Goal: Task Accomplishment & Management: Use online tool/utility

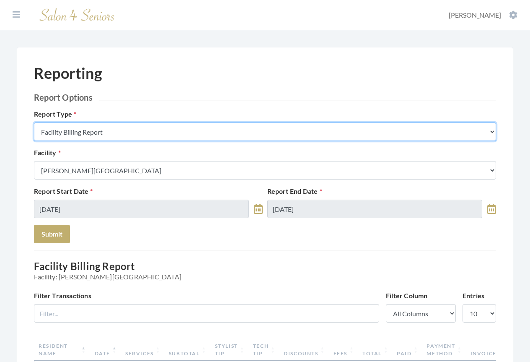
click at [136, 130] on select "Stylist Commission Report Tech Payroll Report Facility Billing Report Individua…" at bounding box center [265, 131] width 462 height 18
select select "individual"
click at [34, 122] on select "Stylist Commission Report Tech Payroll Report Facility Billing Report Individua…" at bounding box center [265, 131] width 462 height 18
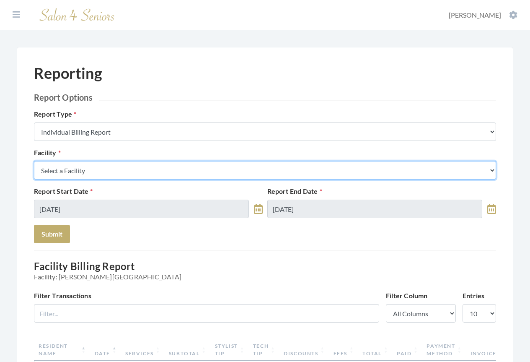
click at [96, 169] on select "Select a Facility Arbor Lakes NH Asher Point Belvedere Commons Brookdale Jones …" at bounding box center [265, 170] width 462 height 18
select select "20"
click at [34, 161] on select "Select a Facility Arbor Lakes NH Asher Point Belvedere Commons Brookdale Jones …" at bounding box center [265, 170] width 462 height 18
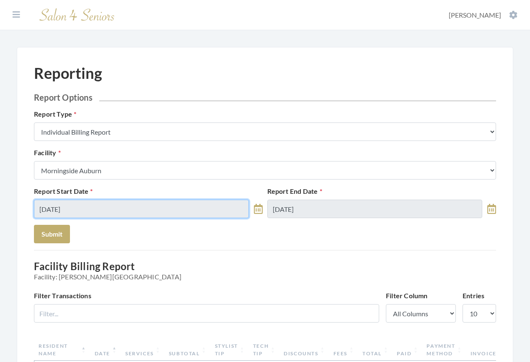
click at [97, 208] on input "09/22/2025" at bounding box center [141, 209] width 215 height 18
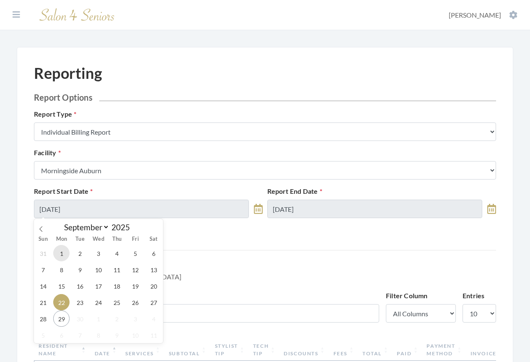
click at [60, 254] on span "1" at bounding box center [61, 253] width 16 height 16
type input "09/01/2025"
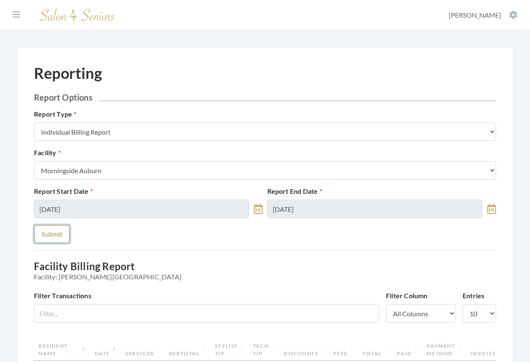
click at [56, 235] on button "Submit" at bounding box center [52, 234] width 36 height 18
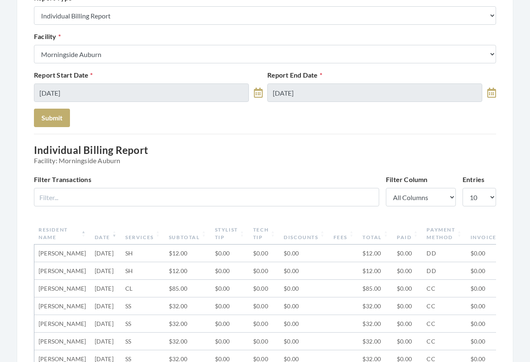
scroll to position [168, 0]
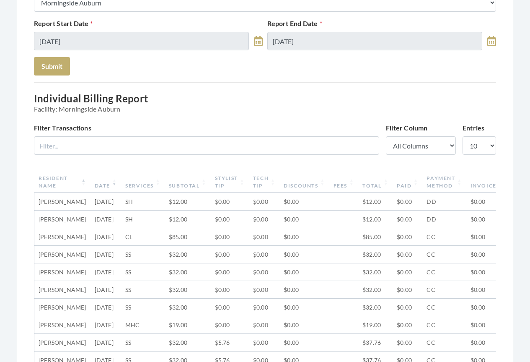
click at [94, 186] on th "Date" at bounding box center [106, 182] width 31 height 22
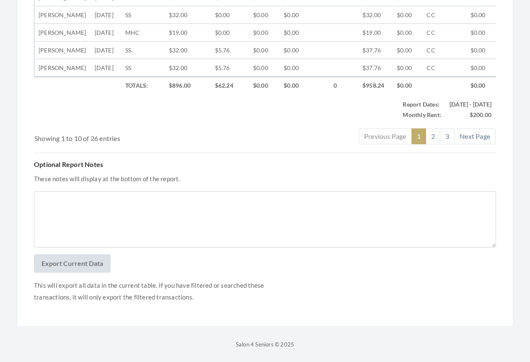
scroll to position [537, 0]
click at [73, 264] on button "Export Current Data" at bounding box center [72, 263] width 77 height 18
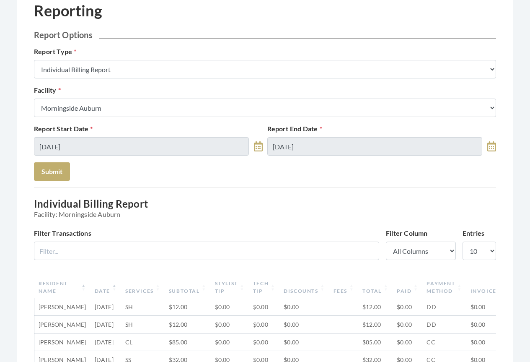
scroll to position [0, 0]
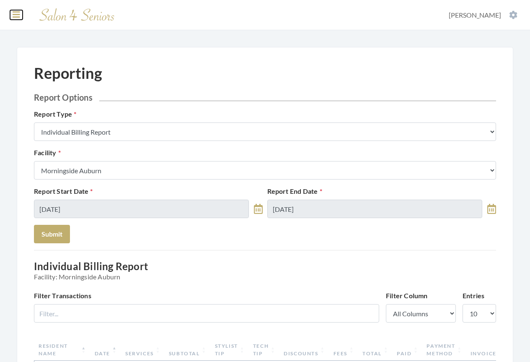
click at [16, 16] on icon at bounding box center [17, 14] width 8 height 8
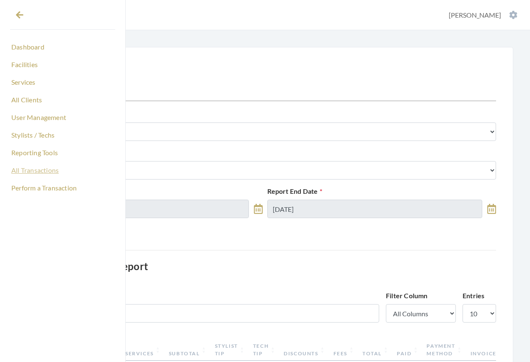
click at [32, 170] on link "All Transactions" at bounding box center [62, 170] width 105 height 14
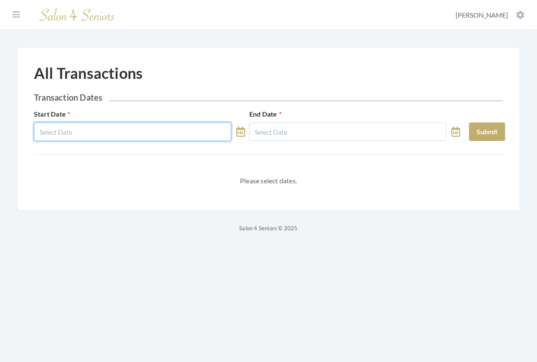
click at [83, 135] on input "text" at bounding box center [132, 131] width 197 height 18
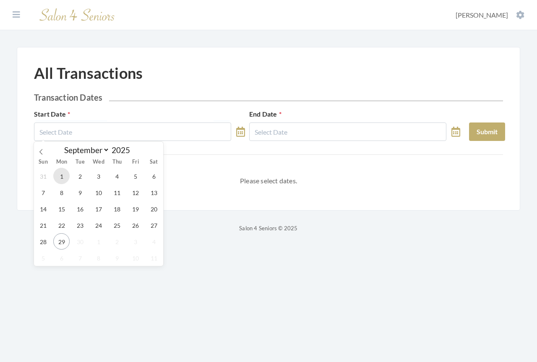
click at [61, 174] on span "1" at bounding box center [61, 176] width 16 height 16
type input "[DATE]"
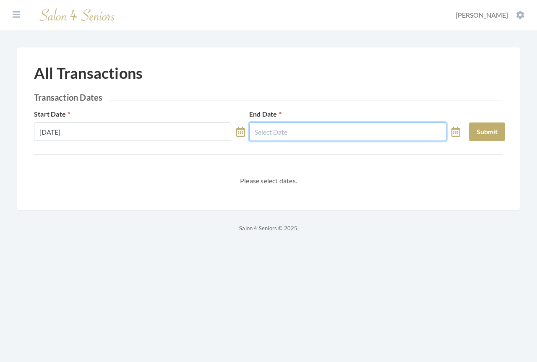
click at [262, 134] on input "text" at bounding box center [347, 131] width 197 height 18
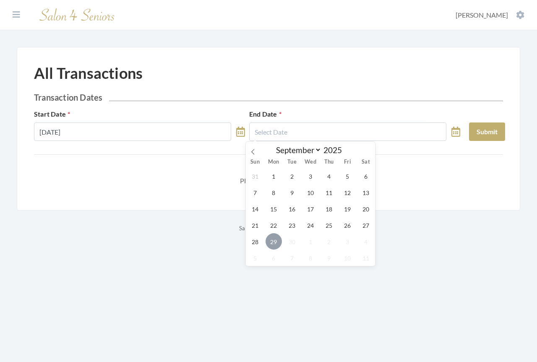
click at [274, 243] on span "29" at bounding box center [273, 241] width 16 height 16
type input "[DATE]"
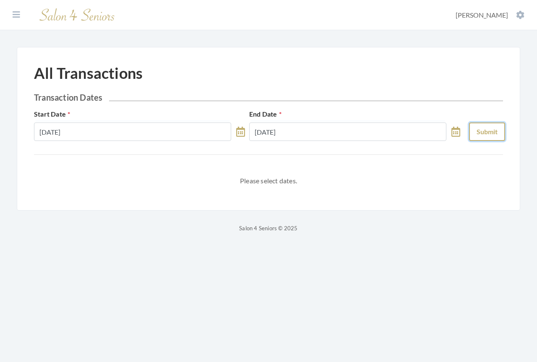
click at [480, 135] on button "Submit" at bounding box center [487, 131] width 36 height 18
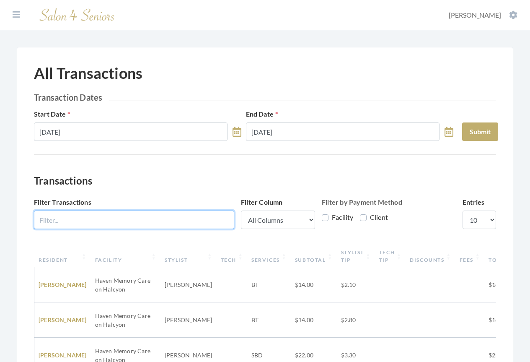
click at [106, 216] on input "Filter Transactions" at bounding box center [134, 219] width 200 height 18
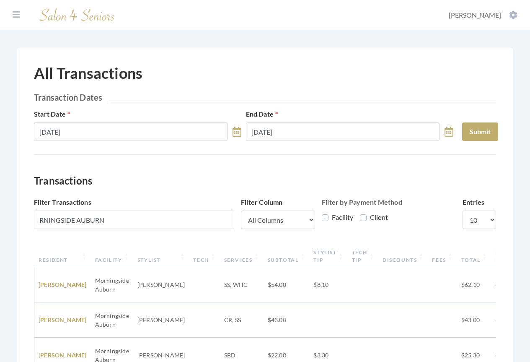
click at [62, 260] on th "Resident" at bounding box center [62, 256] width 57 height 22
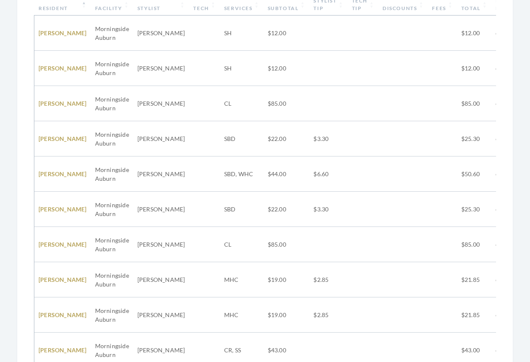
scroll to position [306, 0]
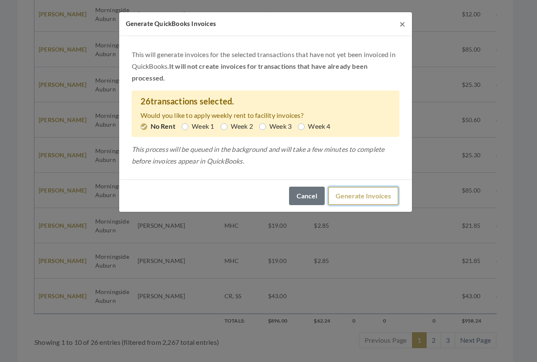
click at [351, 197] on button "Generate Invoices" at bounding box center [363, 196] width 70 height 18
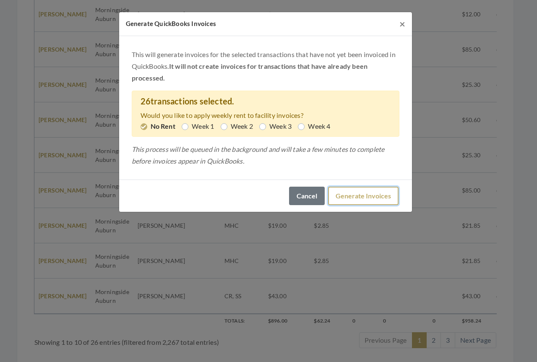
click at [355, 194] on button "Generate Invoices" at bounding box center [363, 196] width 70 height 18
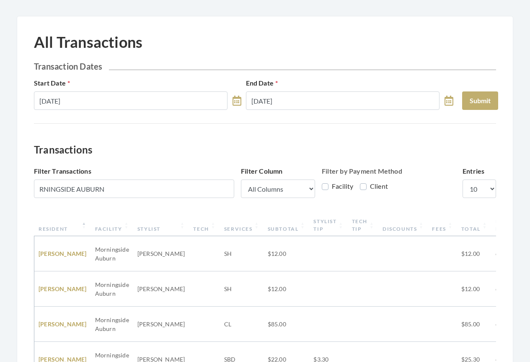
scroll to position [12, 0]
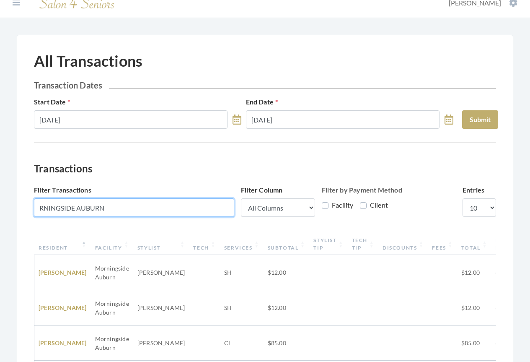
drag, startPoint x: 125, startPoint y: 204, endPoint x: 26, endPoint y: 210, distance: 98.3
click at [26, 210] on div "All Transactions Transaction Dates Start Date 09/01/2025 End Date 09/29/2025 Su…" at bounding box center [265, 368] width 497 height 667
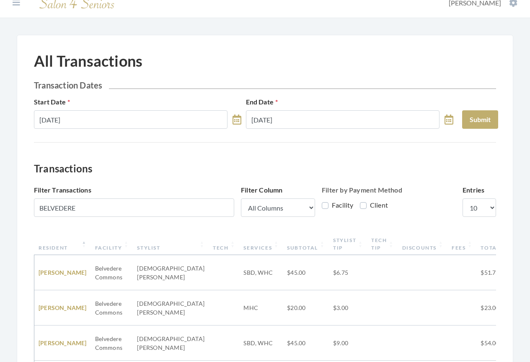
click at [21, 197] on div "All Transactions Transaction Dates Start Date 09/01/2025 End Date 09/29/2025 Su…" at bounding box center [265, 368] width 497 height 667
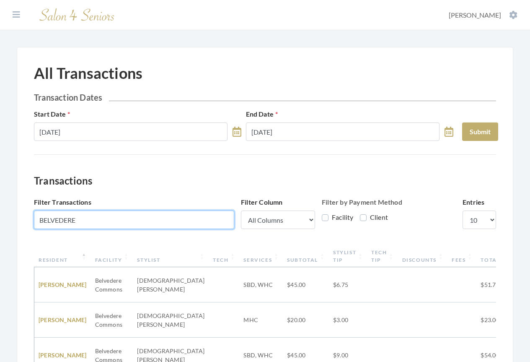
drag, startPoint x: 86, startPoint y: 217, endPoint x: 5, endPoint y: 212, distance: 81.1
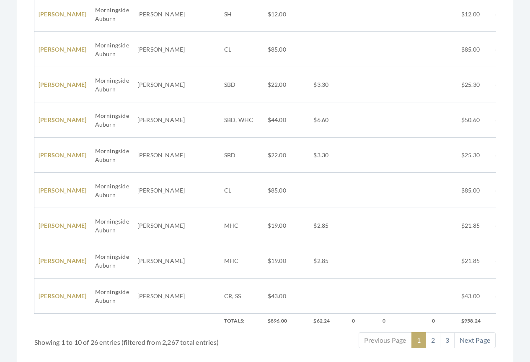
scroll to position [0, 89]
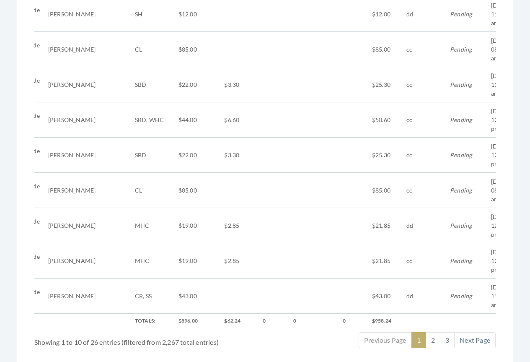
type input "AUBURN"
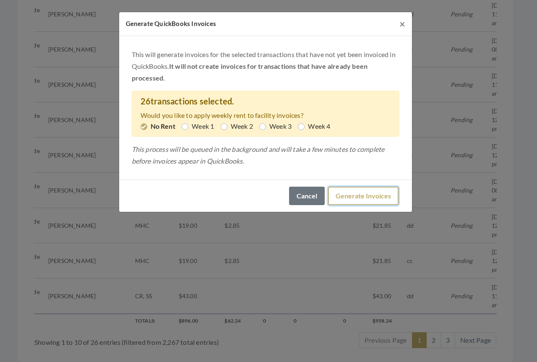
click at [354, 193] on button "Generate Invoices" at bounding box center [363, 196] width 70 height 18
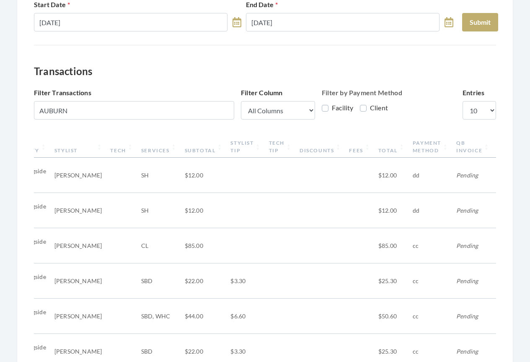
scroll to position [0, 0]
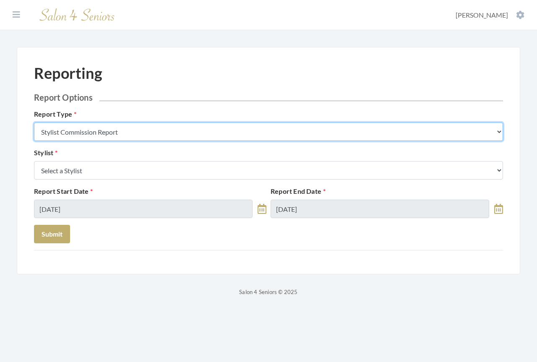
click at [153, 131] on select "Stylist Commission Report Tech Payroll Report Facility Billing Report Individua…" at bounding box center [268, 131] width 469 height 18
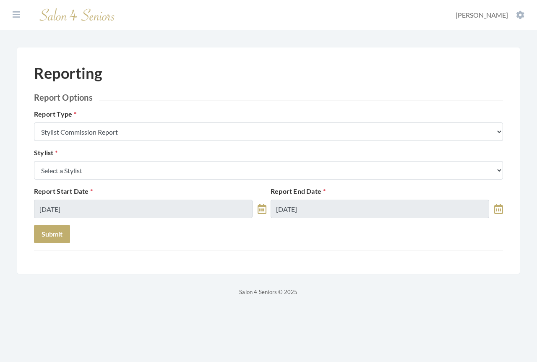
drag, startPoint x: 14, startPoint y: 77, endPoint x: 16, endPoint y: 63, distance: 13.9
click at [14, 76] on div "Reporting Report Options Report Type Stylist Commission Report Tech Payroll Rep…" at bounding box center [268, 172] width 537 height 250
click at [18, 16] on icon at bounding box center [17, 14] width 8 height 8
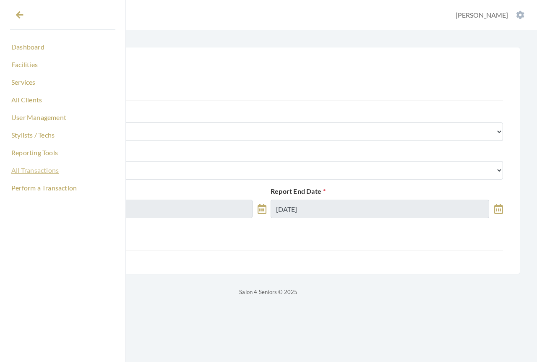
click at [25, 170] on link "All Transactions" at bounding box center [62, 170] width 105 height 14
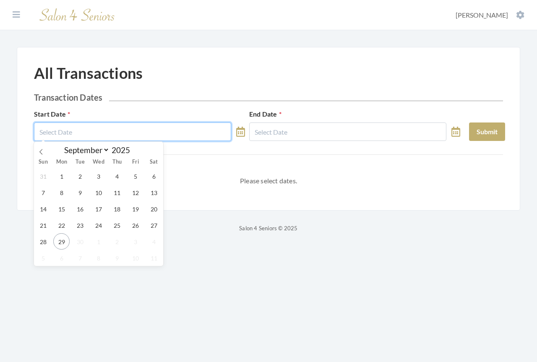
click at [79, 133] on input "text" at bounding box center [132, 131] width 197 height 18
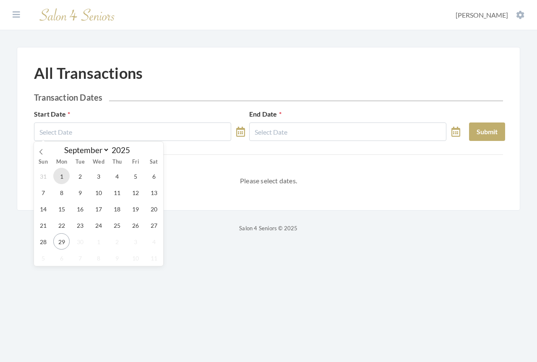
click at [61, 177] on span "1" at bounding box center [61, 176] width 16 height 16
type input "[DATE]"
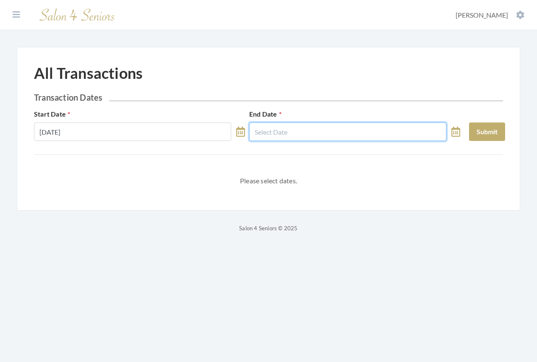
click at [324, 131] on input "text" at bounding box center [347, 131] width 197 height 18
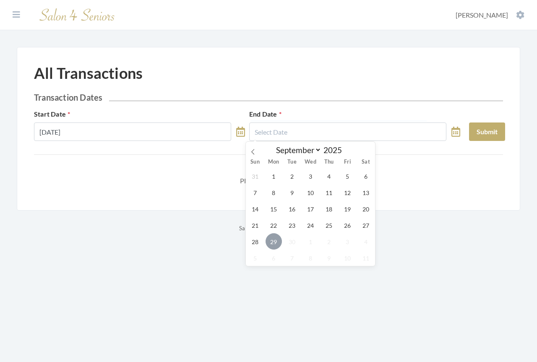
click at [273, 237] on span "29" at bounding box center [273, 241] width 16 height 16
type input "[DATE]"
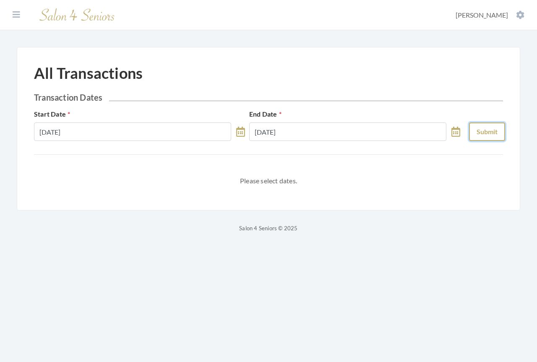
click at [485, 133] on button "Submit" at bounding box center [487, 131] width 36 height 18
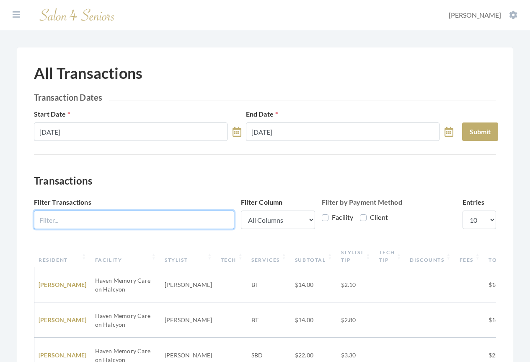
click at [144, 217] on input "Filter Transactions" at bounding box center [134, 219] width 200 height 18
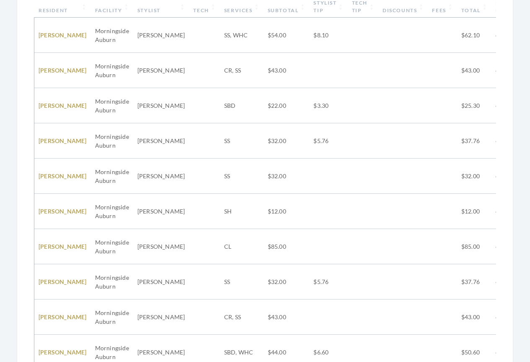
scroll to position [294, 0]
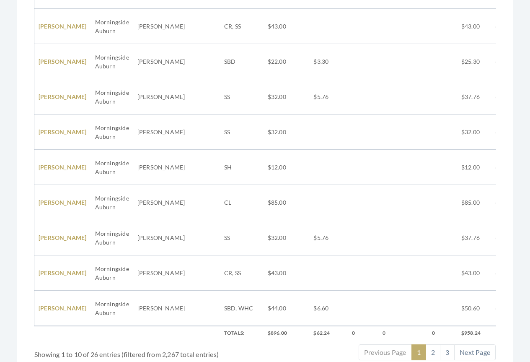
type input "AUBURN"
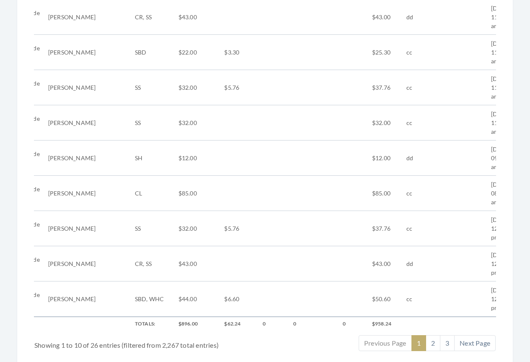
scroll to position [306, 0]
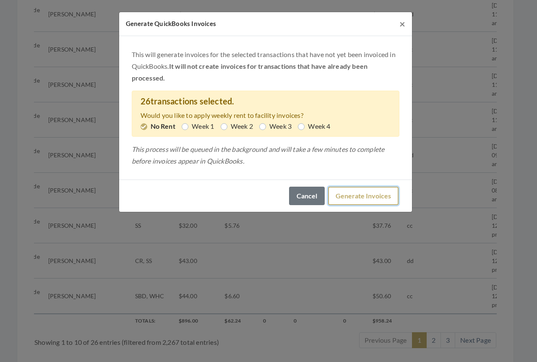
click at [350, 197] on button "Generate Invoices" at bounding box center [363, 196] width 70 height 18
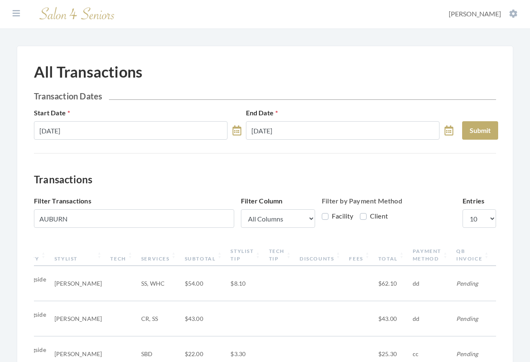
scroll to position [0, 0]
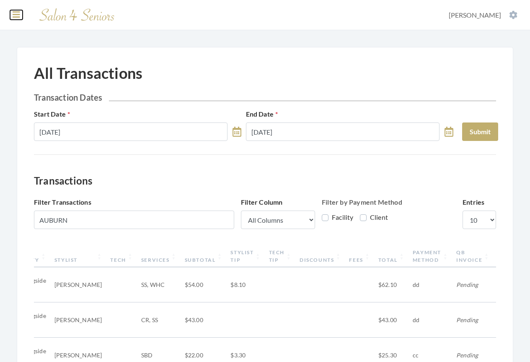
click at [18, 17] on icon at bounding box center [17, 14] width 8 height 8
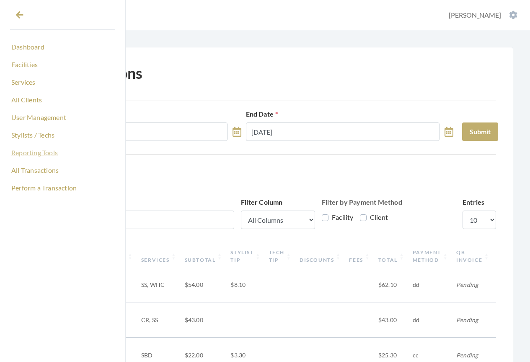
click at [36, 150] on link "Reporting Tools" at bounding box center [62, 152] width 105 height 14
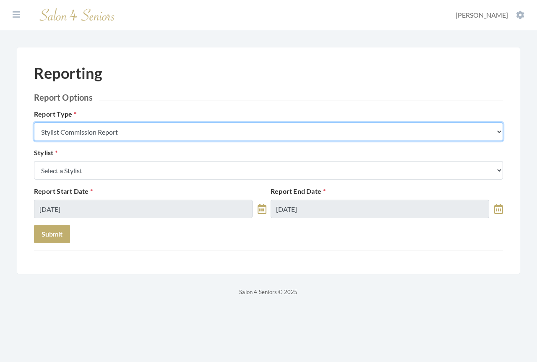
click at [120, 129] on select "Stylist Commission Report Tech Payroll Report Facility Billing Report Individua…" at bounding box center [268, 131] width 469 height 18
select select "individual"
click at [34, 122] on select "Stylist Commission Report Tech Payroll Report Facility Billing Report Individua…" at bounding box center [268, 131] width 469 height 18
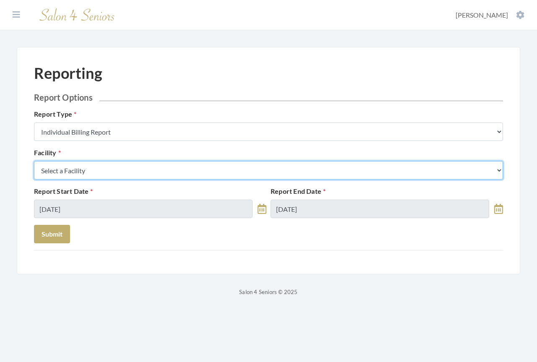
click at [96, 172] on select "Select a Facility [GEOGRAPHIC_DATA] [GEOGRAPHIC_DATA] [PERSON_NAME][GEOGRAPHIC_…" at bounding box center [268, 170] width 469 height 18
select select "53"
click at [34, 161] on select "Select a Facility [GEOGRAPHIC_DATA] [GEOGRAPHIC_DATA] [PERSON_NAME][GEOGRAPHIC_…" at bounding box center [268, 170] width 469 height 18
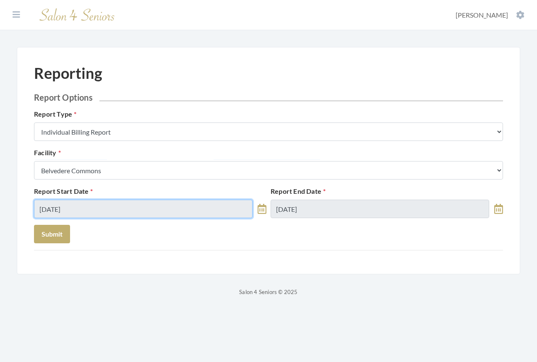
click at [96, 213] on input "[DATE]" at bounding box center [143, 209] width 218 height 18
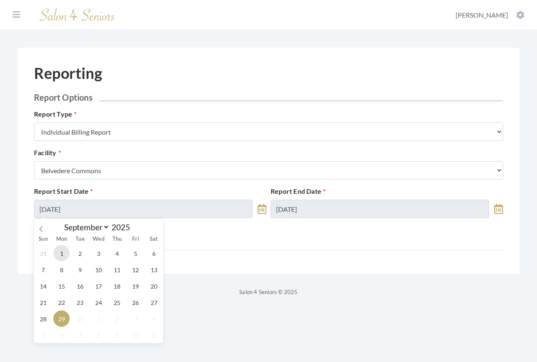
click at [62, 254] on span "1" at bounding box center [61, 253] width 16 height 16
type input "[DATE]"
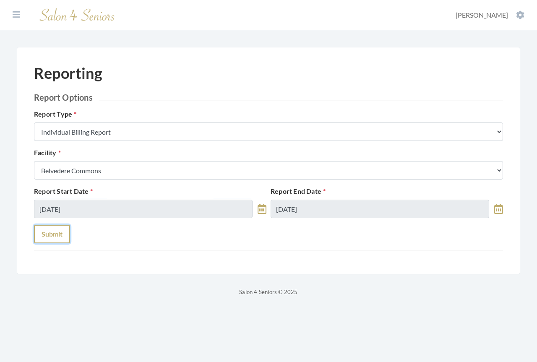
click at [55, 229] on button "Submit" at bounding box center [52, 234] width 36 height 18
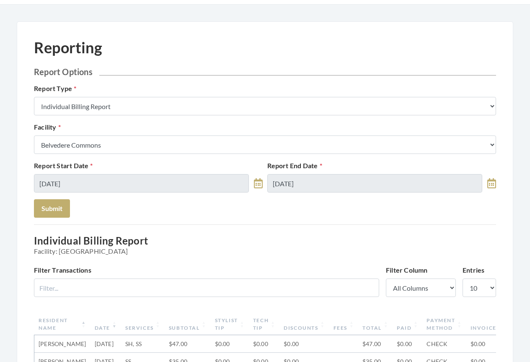
scroll to position [210, 0]
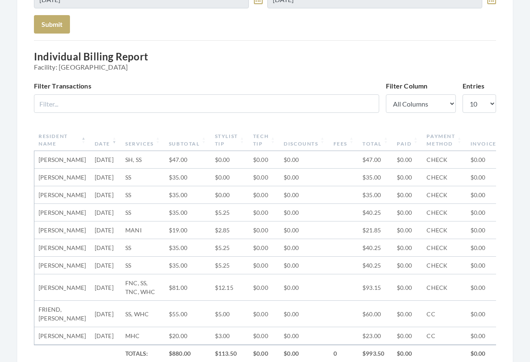
click at [91, 145] on th "Date" at bounding box center [106, 140] width 31 height 22
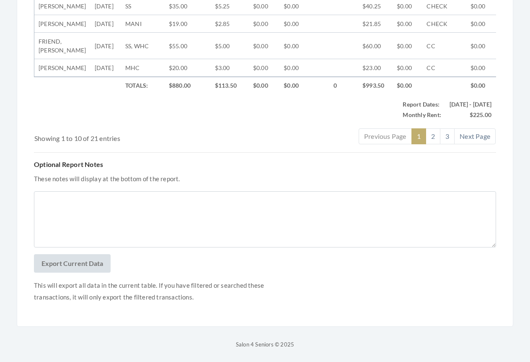
scroll to position [528, 0]
click at [78, 261] on button "Export Current Data" at bounding box center [72, 263] width 77 height 18
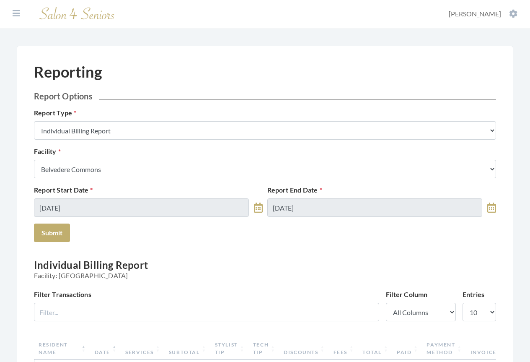
scroll to position [0, 0]
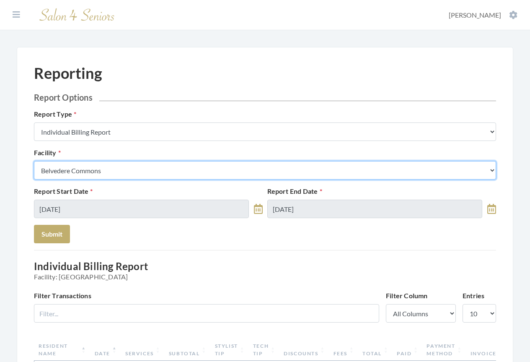
click at [126, 171] on select "Select a Facility [GEOGRAPHIC_DATA] [GEOGRAPHIC_DATA] [PERSON_NAME][GEOGRAPHIC_…" at bounding box center [265, 170] width 462 height 18
select select "13"
click at [34, 161] on select "Select a Facility [GEOGRAPHIC_DATA] [GEOGRAPHIC_DATA] [PERSON_NAME][GEOGRAPHIC_…" at bounding box center [265, 170] width 462 height 18
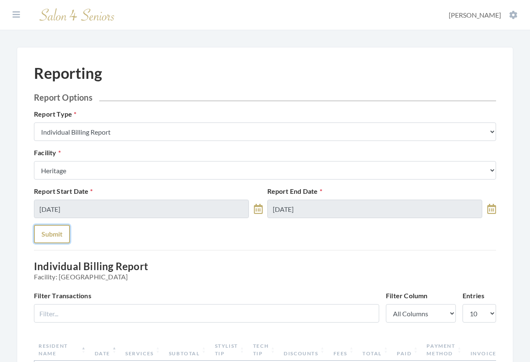
click at [47, 238] on button "Submit" at bounding box center [52, 234] width 36 height 18
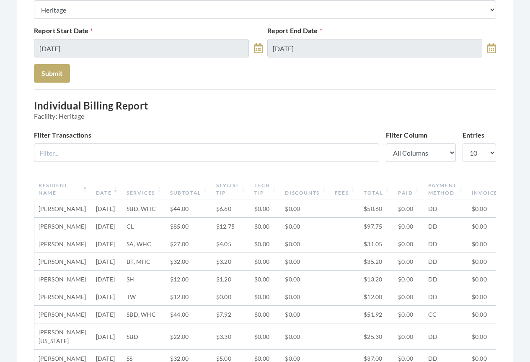
scroll to position [168, 0]
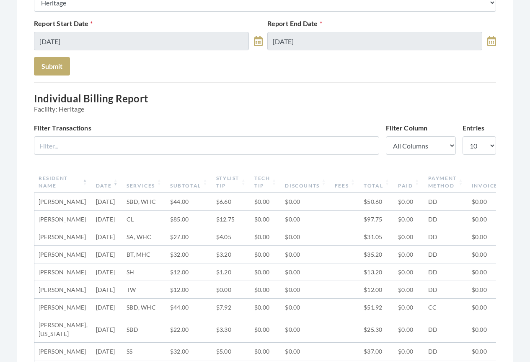
click at [92, 185] on th "Date" at bounding box center [107, 182] width 31 height 22
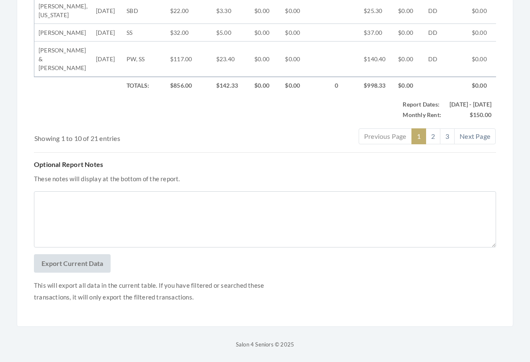
scroll to position [554, 0]
click at [64, 265] on button "Export Current Data" at bounding box center [72, 263] width 77 height 18
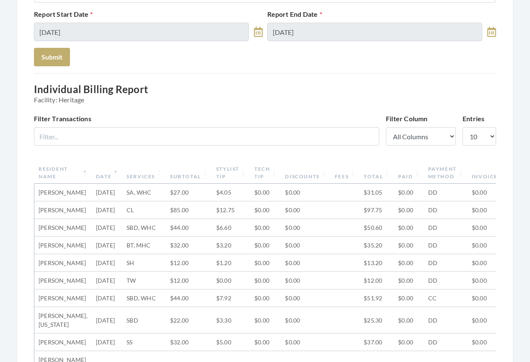
scroll to position [0, 0]
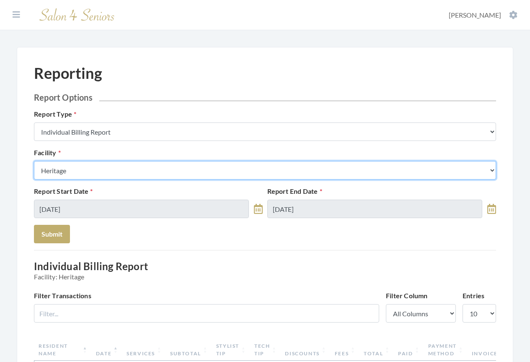
click at [97, 169] on select "Select a Facility Arbor Lakes NH Asher Point Belvedere Commons Brookdale Jones …" at bounding box center [265, 170] width 462 height 18
select select "42"
click at [34, 161] on select "Select a Facility Arbor Lakes NH Asher Point Belvedere Commons Brookdale Jones …" at bounding box center [265, 170] width 462 height 18
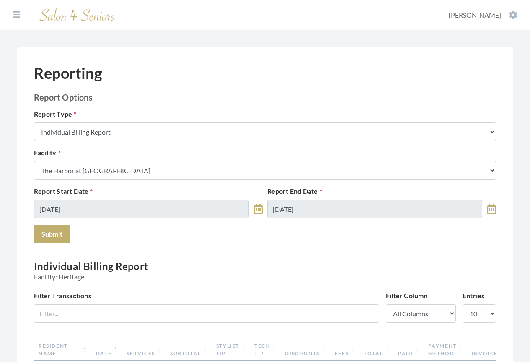
click at [57, 235] on button "Submit" at bounding box center [52, 234] width 36 height 18
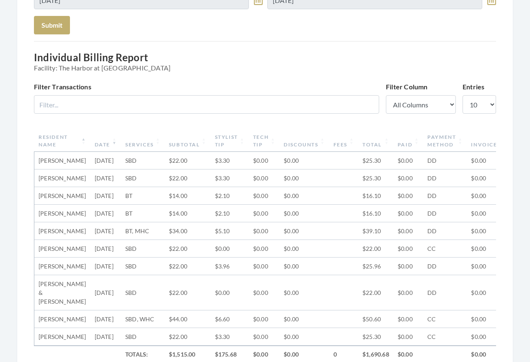
scroll to position [210, 0]
click at [92, 143] on th "Date" at bounding box center [106, 140] width 31 height 22
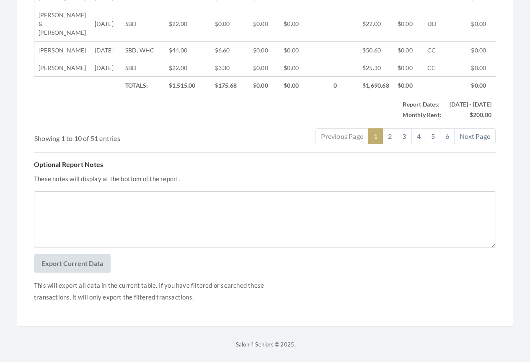
scroll to position [590, 0]
click at [67, 265] on button "Export Current Data" at bounding box center [72, 263] width 77 height 18
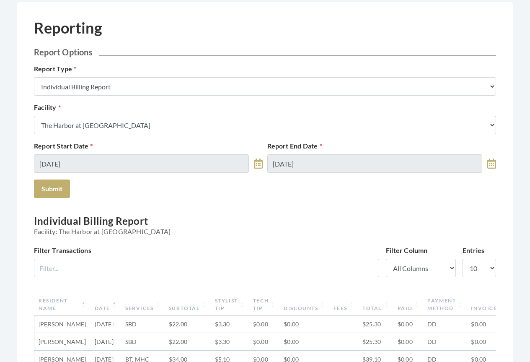
scroll to position [44, 0]
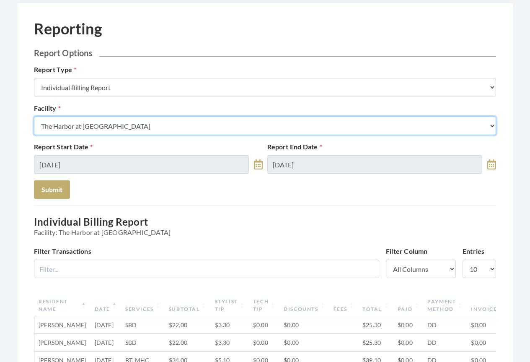
click at [124, 119] on select "Select a Facility Arbor Lakes NH Asher Point Belvedere Commons Brookdale Jones …" at bounding box center [265, 126] width 462 height 18
select select "46"
click at [34, 117] on select "Select a Facility Arbor Lakes NH Asher Point Belvedere Commons Brookdale Jones …" at bounding box center [265, 126] width 462 height 18
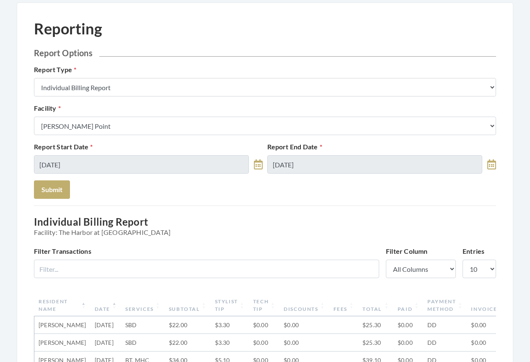
click at [52, 190] on button "Submit" at bounding box center [52, 189] width 36 height 18
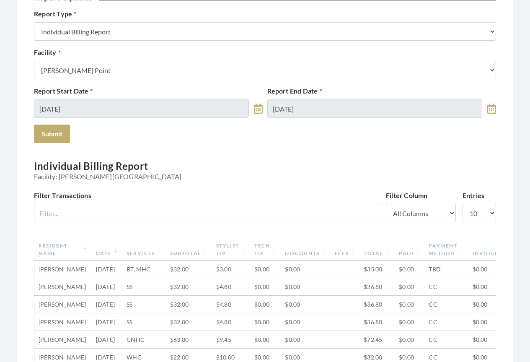
scroll to position [126, 0]
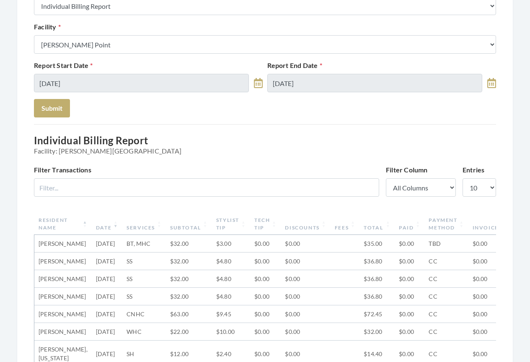
click at [93, 226] on th "Date" at bounding box center [107, 224] width 31 height 22
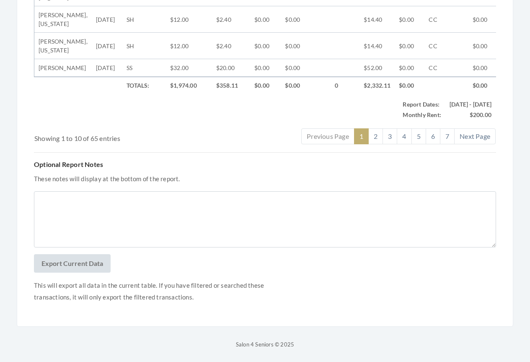
scroll to position [554, 0]
click at [82, 265] on button "Export Current Data" at bounding box center [72, 263] width 77 height 18
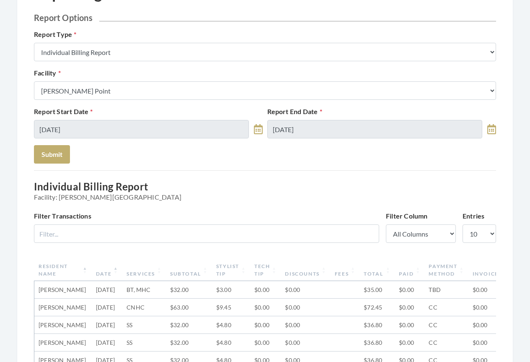
scroll to position [0, 0]
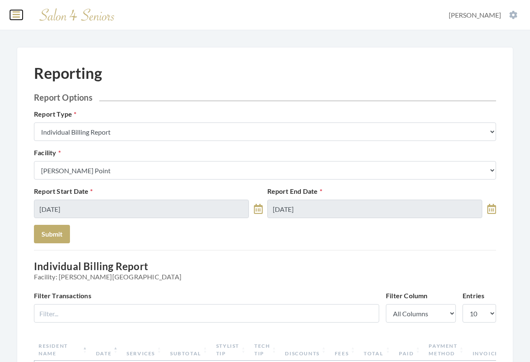
click at [18, 17] on icon at bounding box center [17, 14] width 8 height 8
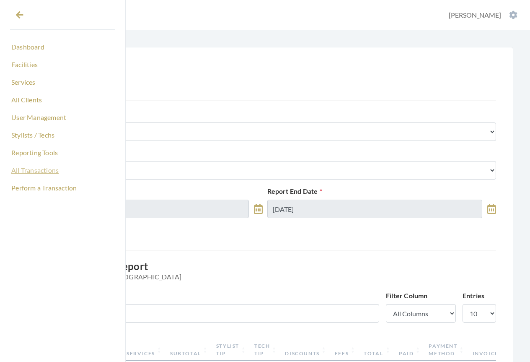
click at [40, 172] on link "All Transactions" at bounding box center [62, 170] width 105 height 14
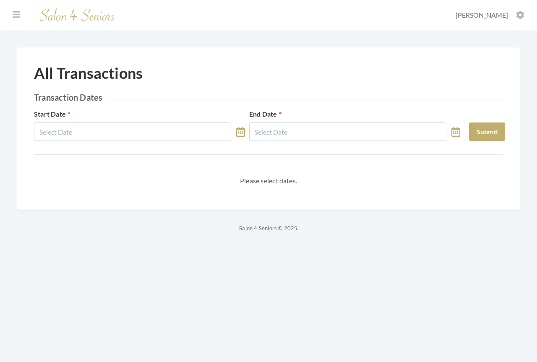
click at [243, 134] on icon at bounding box center [240, 132] width 9 height 10
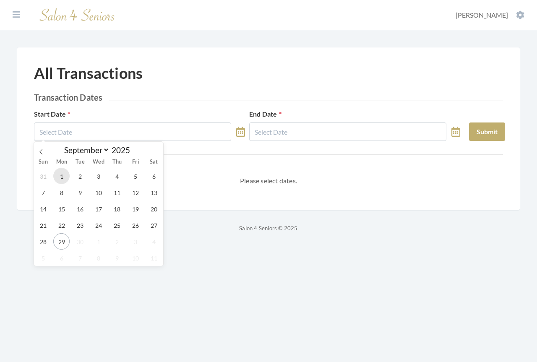
click at [60, 179] on span "1" at bounding box center [61, 176] width 16 height 16
type input "[DATE]"
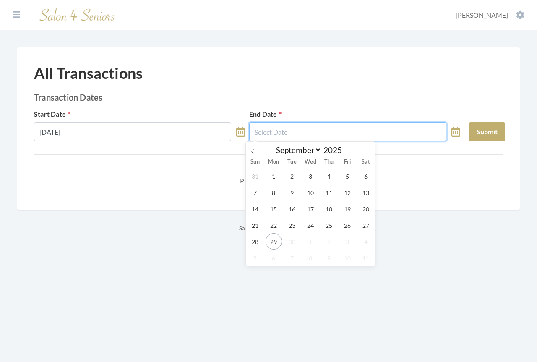
click at [314, 132] on input "text" at bounding box center [347, 131] width 197 height 18
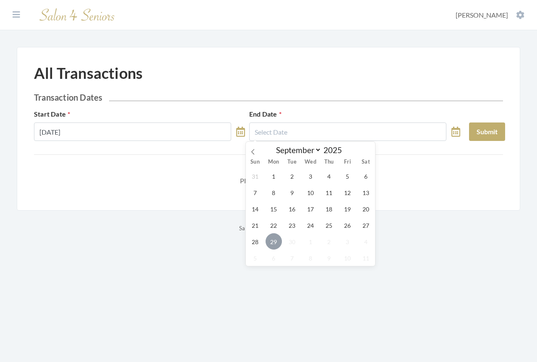
click at [275, 244] on span "29" at bounding box center [273, 241] width 16 height 16
type input "[DATE]"
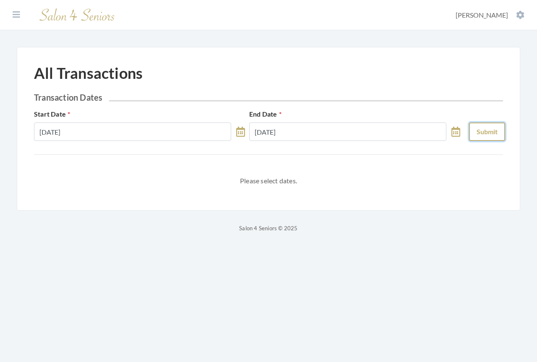
click at [494, 131] on button "Submit" at bounding box center [487, 131] width 36 height 18
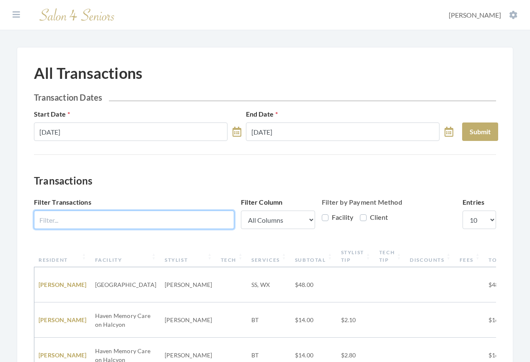
click at [118, 216] on input "Filter Transactions" at bounding box center [134, 219] width 200 height 18
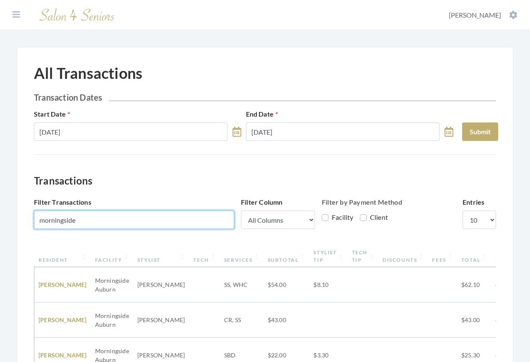
type input "morningside"
click at [60, 260] on th "Resident" at bounding box center [62, 256] width 57 height 22
